Goal: Transaction & Acquisition: Obtain resource

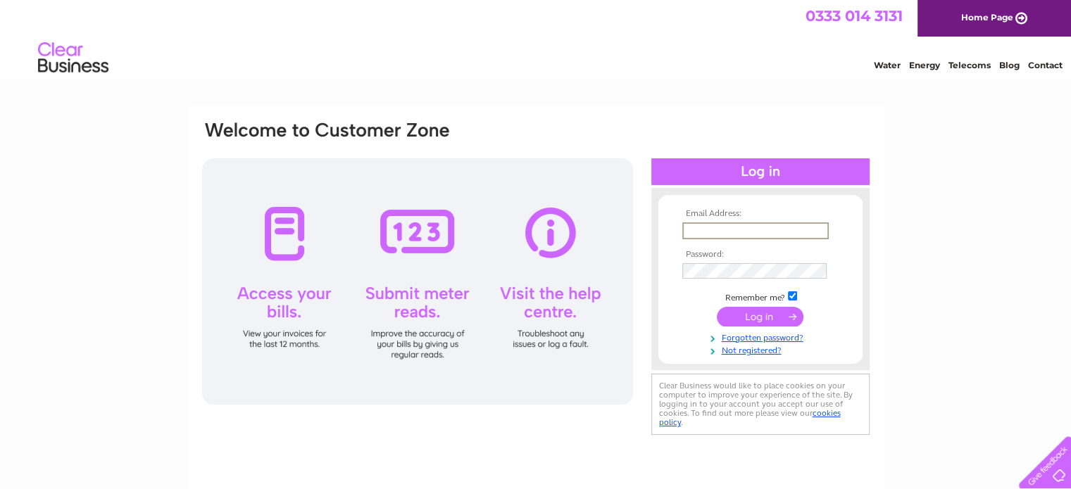
click at [701, 225] on input "text" at bounding box center [755, 231] width 146 height 17
paste input "carole@caa-accounting.co.uk"
type input "carole@caa-accounting.co.uk"
click at [756, 320] on input "submit" at bounding box center [760, 316] width 87 height 20
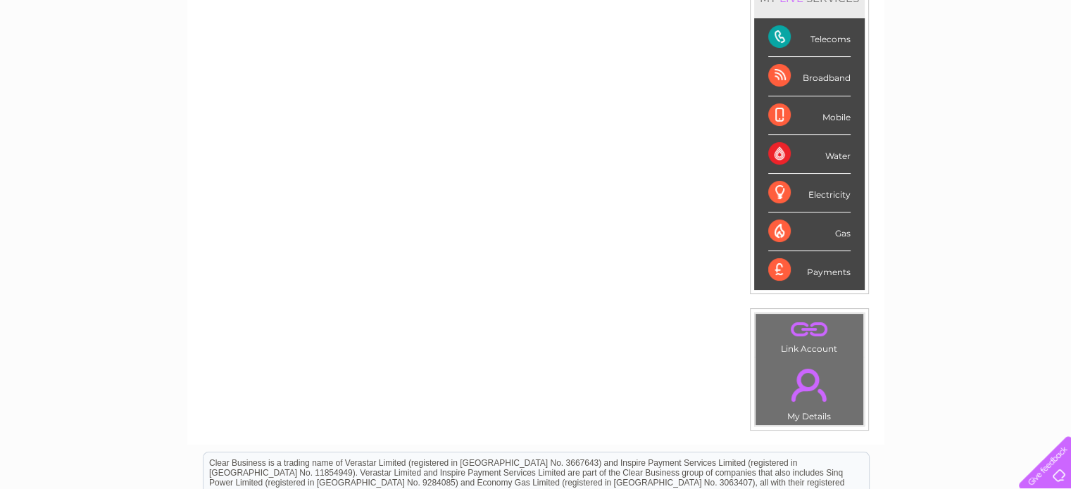
scroll to position [70, 0]
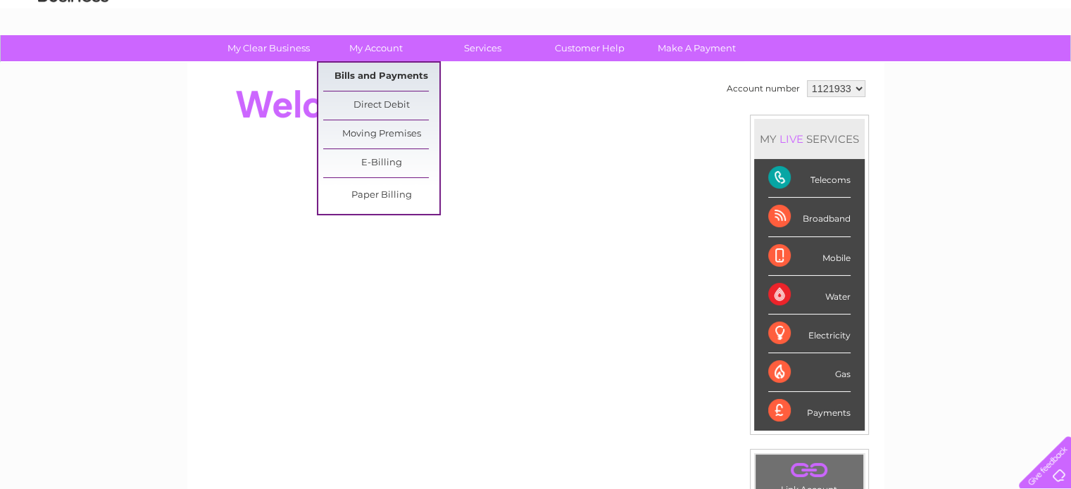
click at [363, 77] on link "Bills and Payments" at bounding box center [381, 77] width 116 height 28
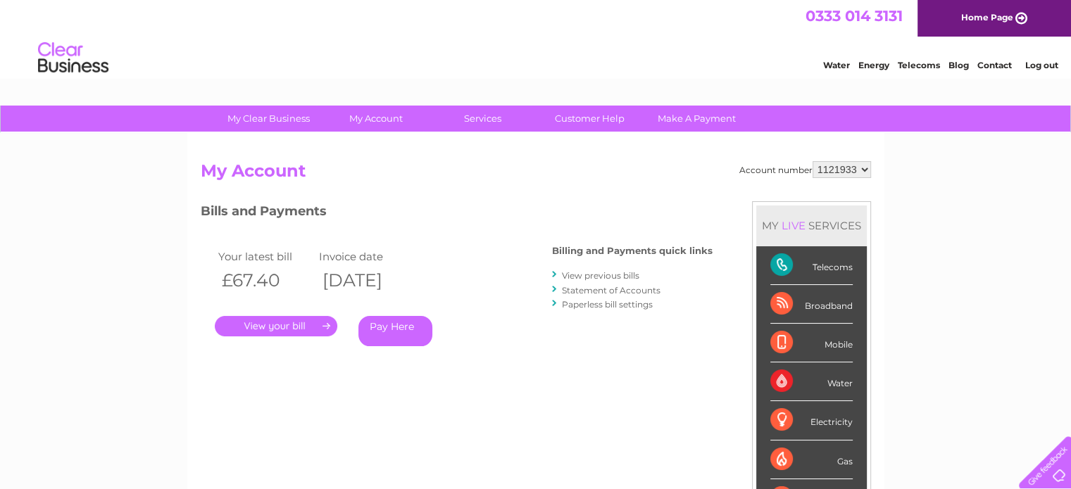
click at [599, 273] on link "View previous bills" at bounding box center [600, 275] width 77 height 11
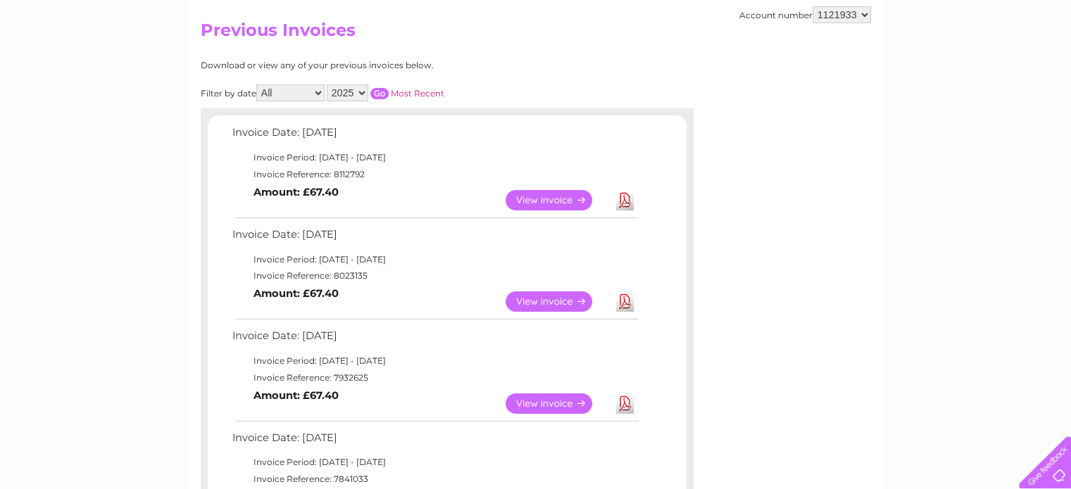
scroll to position [211, 0]
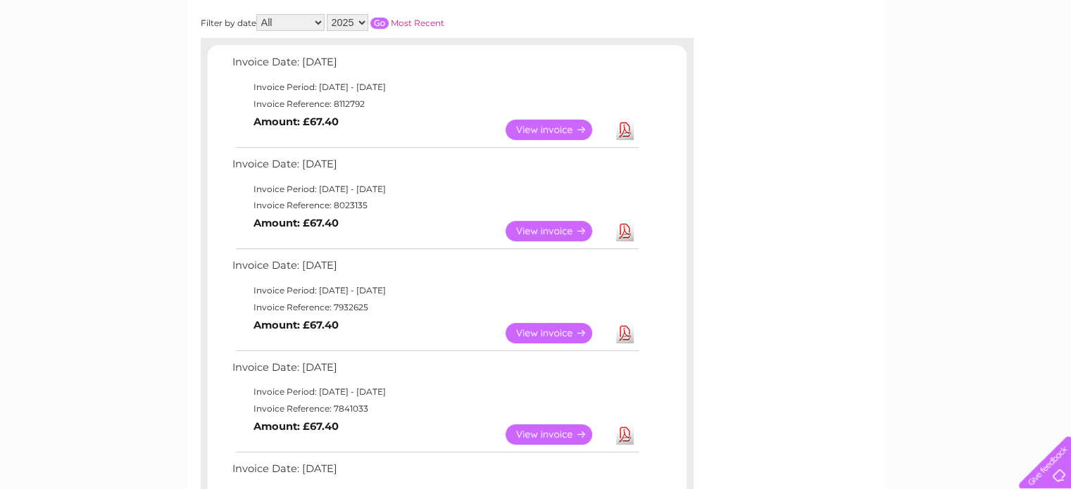
click at [622, 332] on link "Download" at bounding box center [625, 333] width 18 height 20
click at [622, 238] on link "Download" at bounding box center [625, 231] width 18 height 20
click at [625, 140] on td "Download" at bounding box center [625, 129] width 25 height 27
click at [625, 130] on link "Download" at bounding box center [625, 130] width 18 height 20
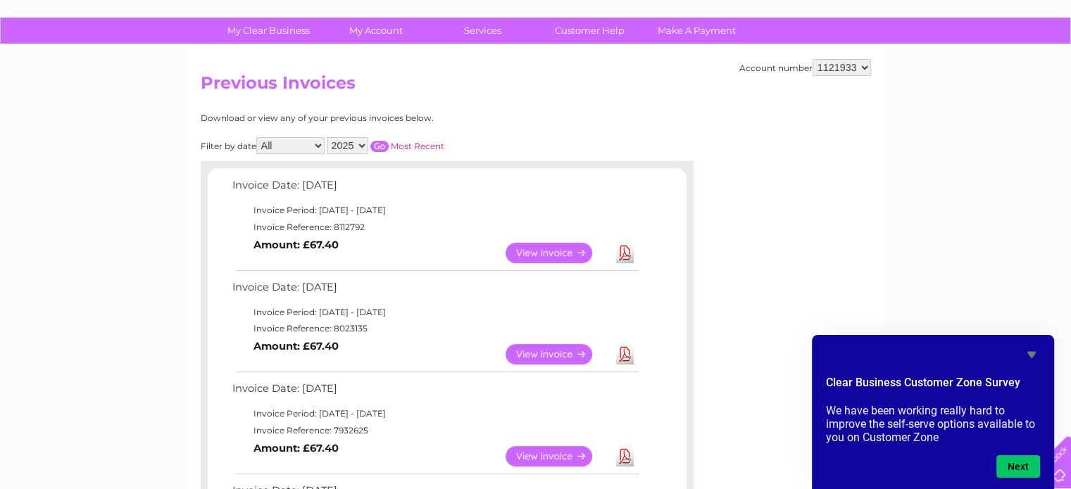
scroll to position [0, 0]
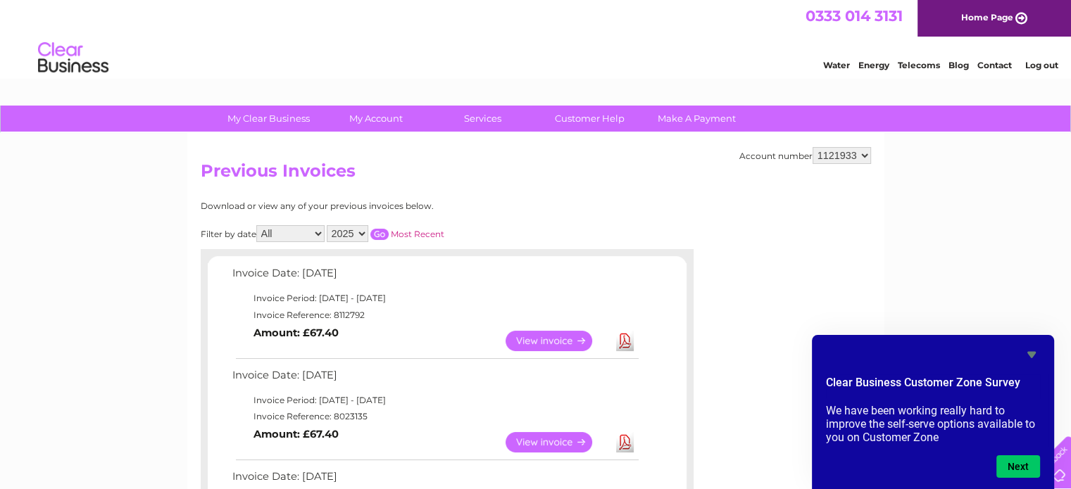
click at [1039, 66] on link "Log out" at bounding box center [1041, 65] width 33 height 11
